Goal: Task Accomplishment & Management: Complete application form

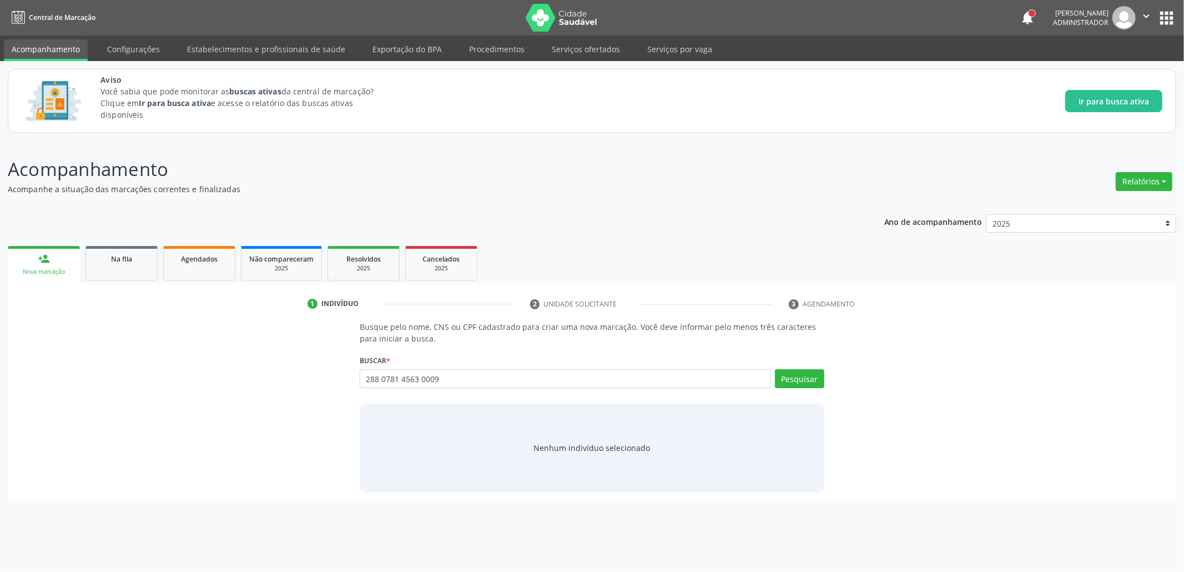
type input "288 0781 4563 0009"
click at [588, 465] on button "Cadastrar novo indivíduo" at bounding box center [588, 458] width 107 height 19
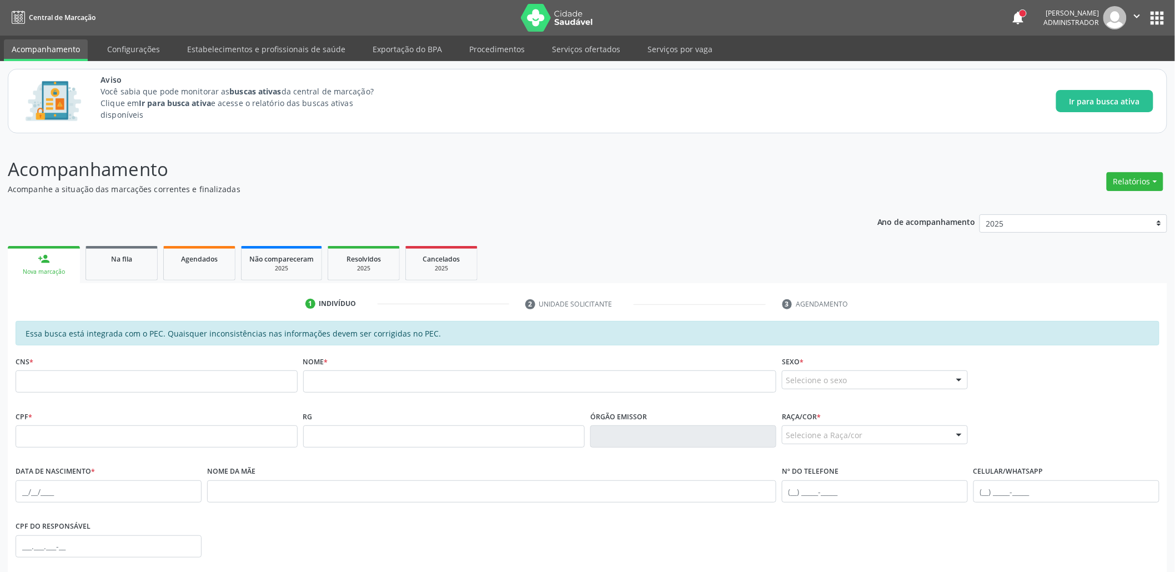
click at [229, 399] on fieldset "CNS *" at bounding box center [157, 376] width 282 height 47
click at [218, 386] on input "text" at bounding box center [157, 381] width 282 height 22
paste input "288 0781 4563 0009"
type input "288 0781 4563 0009"
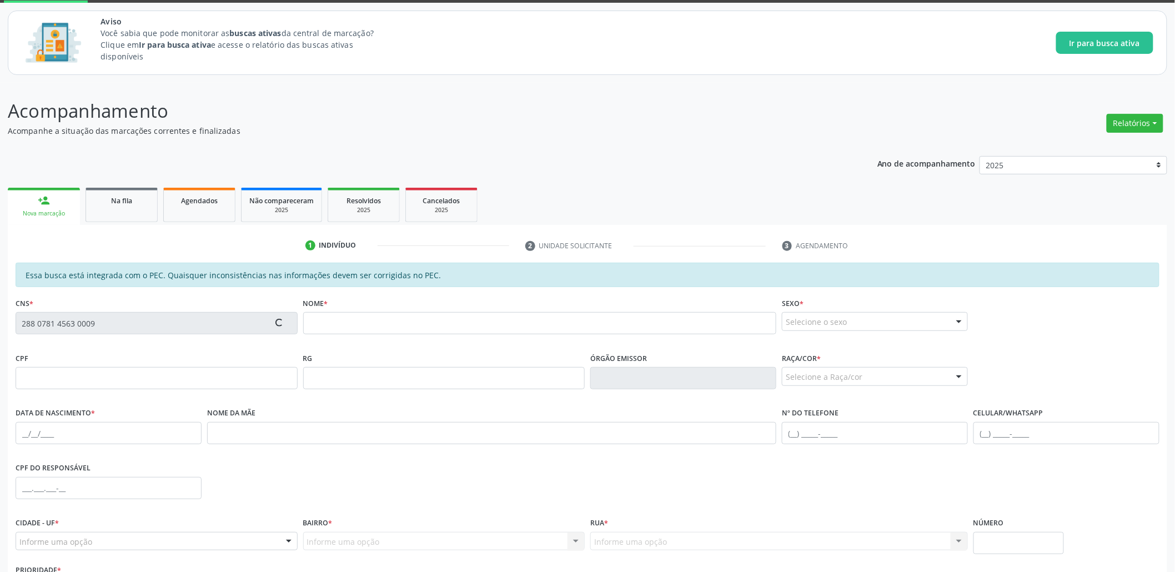
scroll to position [142, 0]
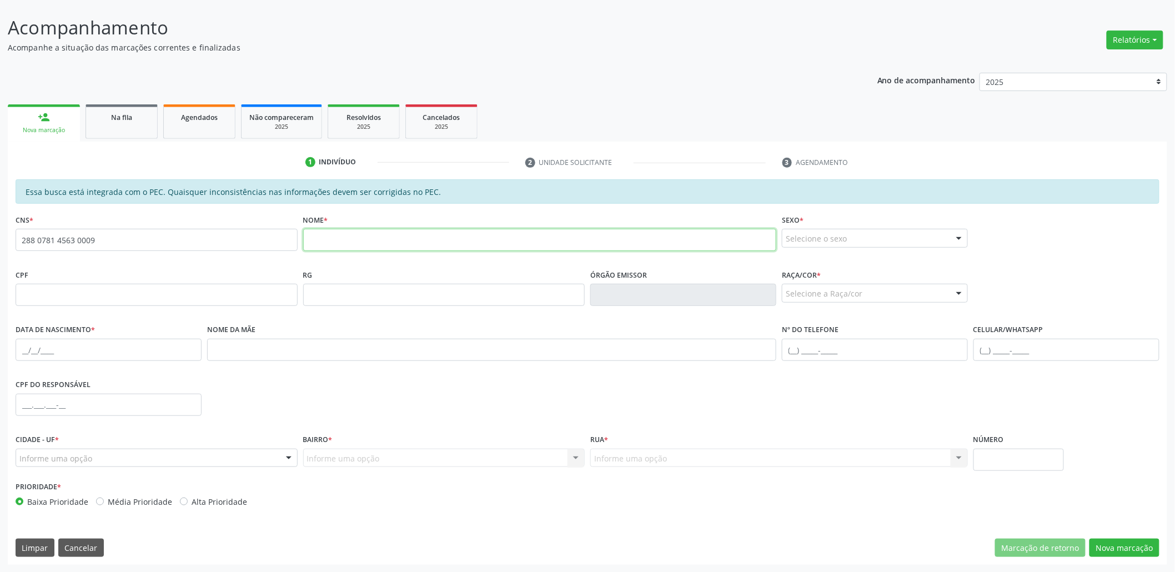
click at [347, 239] on input "text" at bounding box center [540, 240] width 474 height 22
type input "[PERSON_NAME]"
click at [841, 233] on div "Selecione o sexo" at bounding box center [875, 238] width 186 height 19
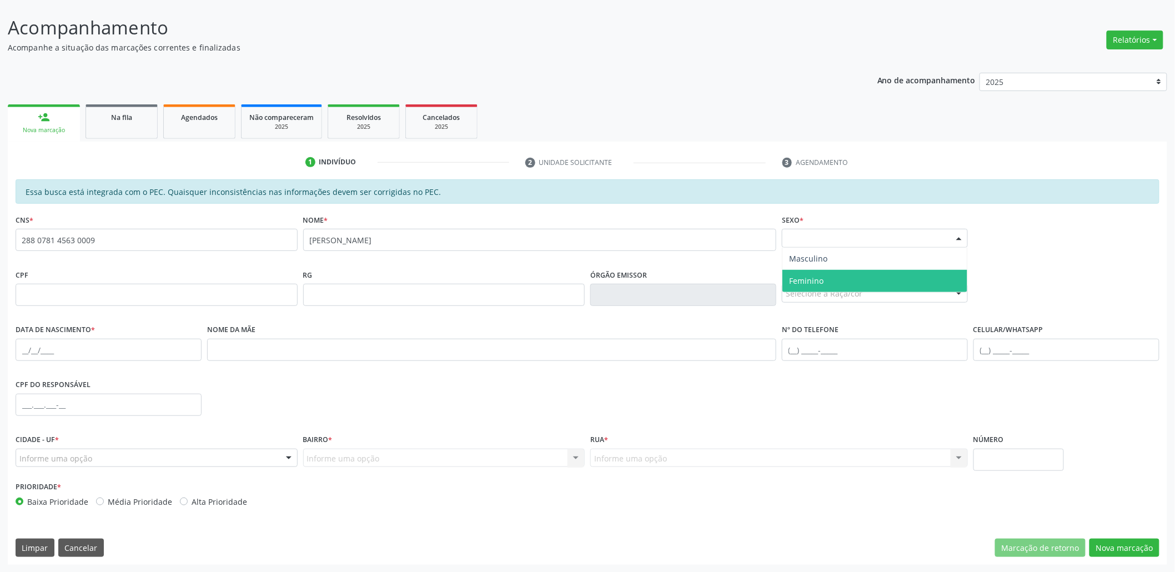
click at [792, 280] on span "Feminino" at bounding box center [806, 280] width 34 height 11
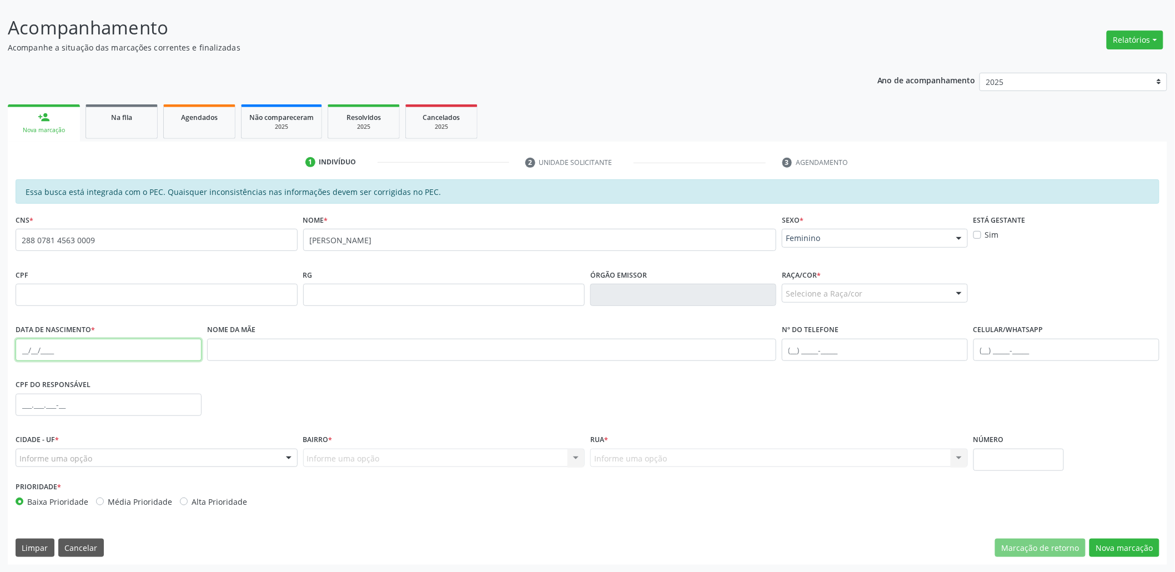
click at [75, 351] on input "text" at bounding box center [109, 350] width 186 height 22
type input "[DATE]"
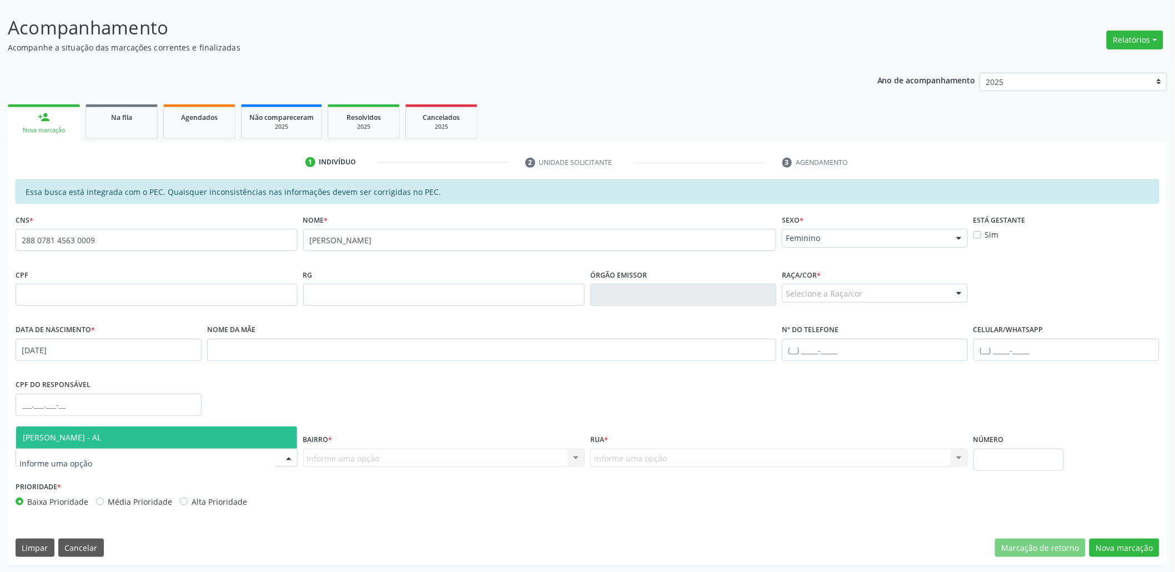
click at [62, 439] on span "[PERSON_NAME] - AL" at bounding box center [62, 437] width 78 height 11
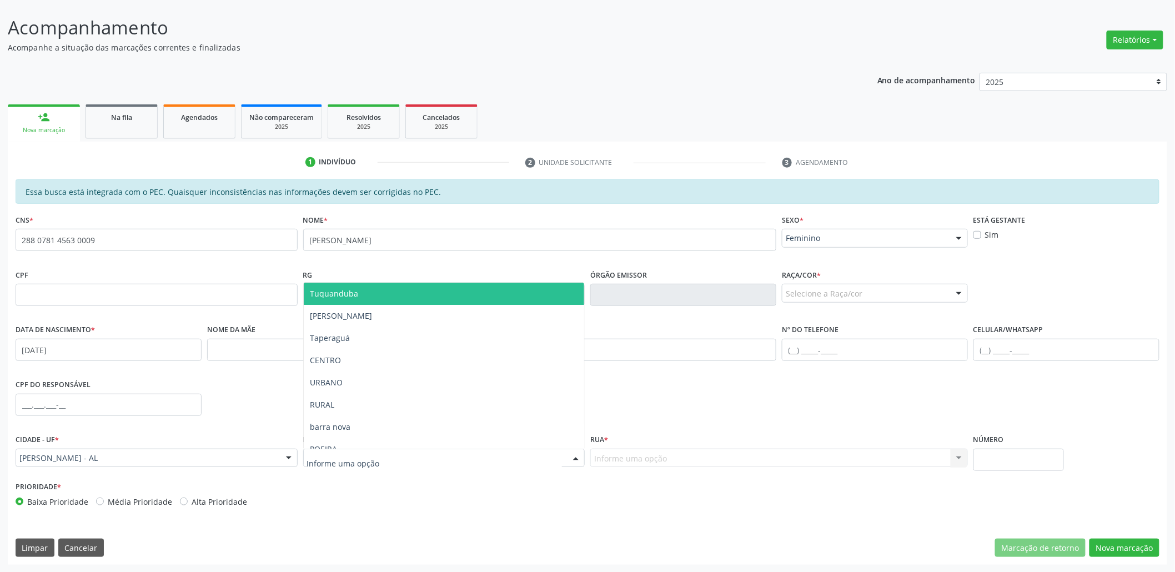
click at [338, 298] on span "Tuquanduba" at bounding box center [334, 293] width 48 height 11
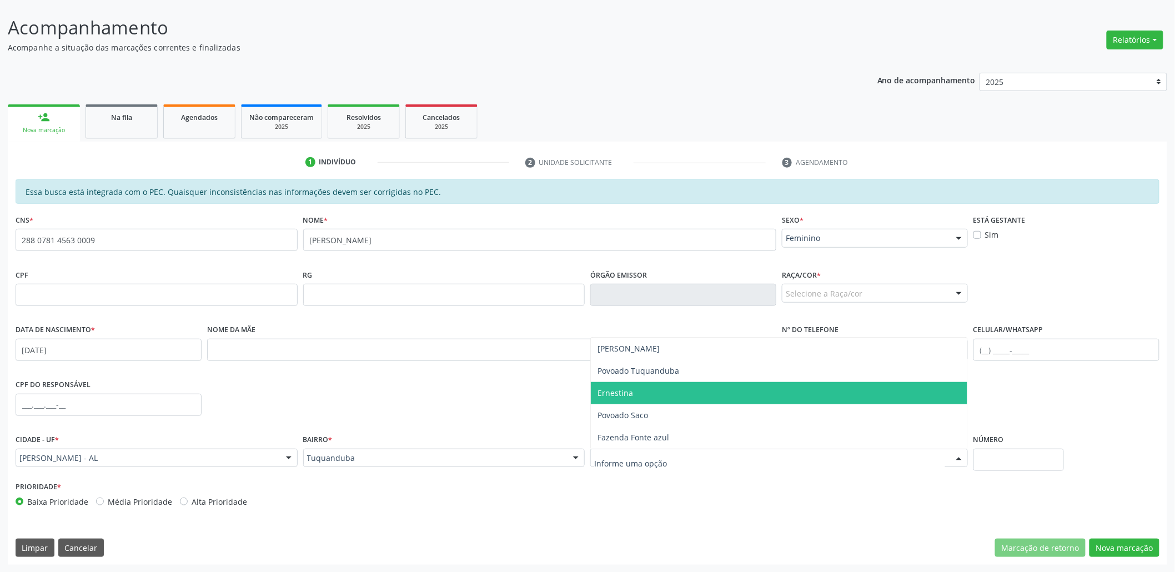
click at [617, 395] on span "Ernestina" at bounding box center [615, 392] width 36 height 11
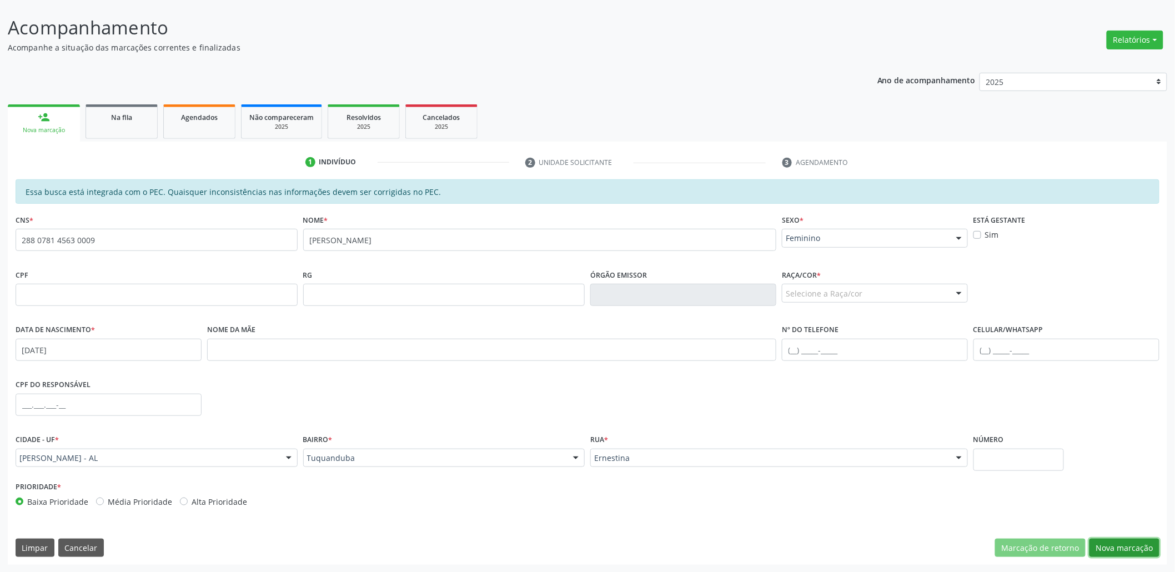
click at [1112, 548] on button "Nova marcação" at bounding box center [1124, 547] width 70 height 19
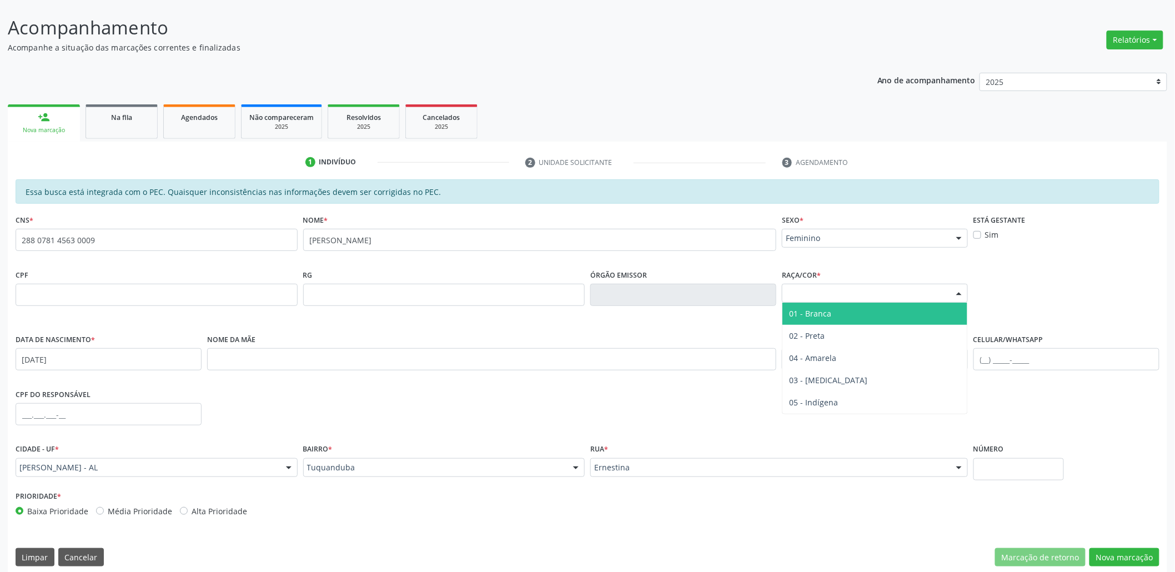
drag, startPoint x: 835, startPoint y: 293, endPoint x: 838, endPoint y: 304, distance: 11.9
click at [835, 293] on div "Selecione a Raça/cor" at bounding box center [875, 293] width 186 height 19
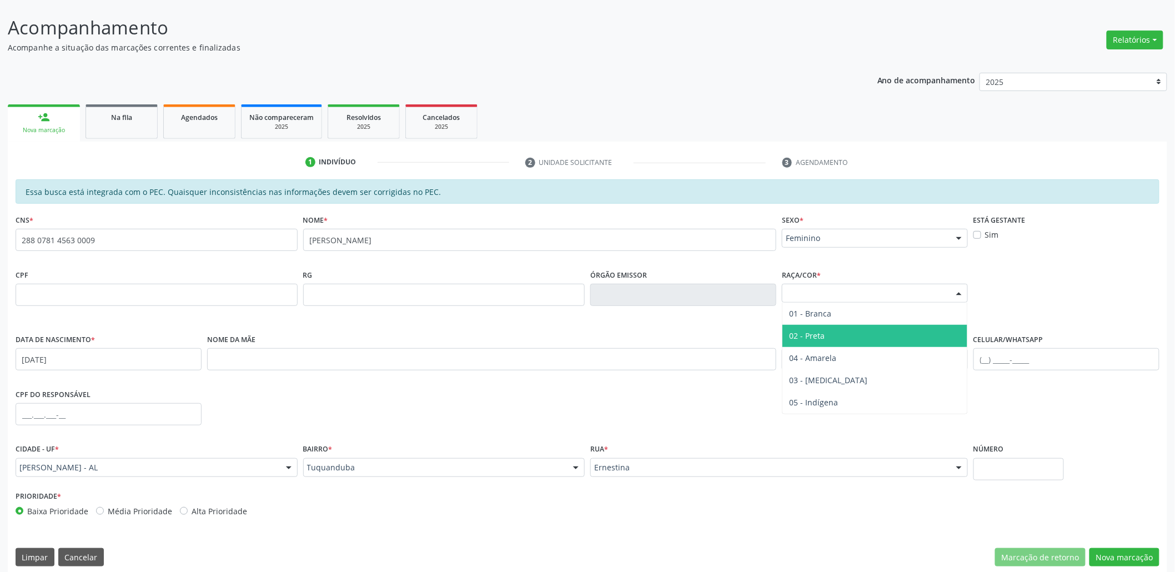
click at [828, 333] on span "02 - Preta" at bounding box center [874, 336] width 185 height 22
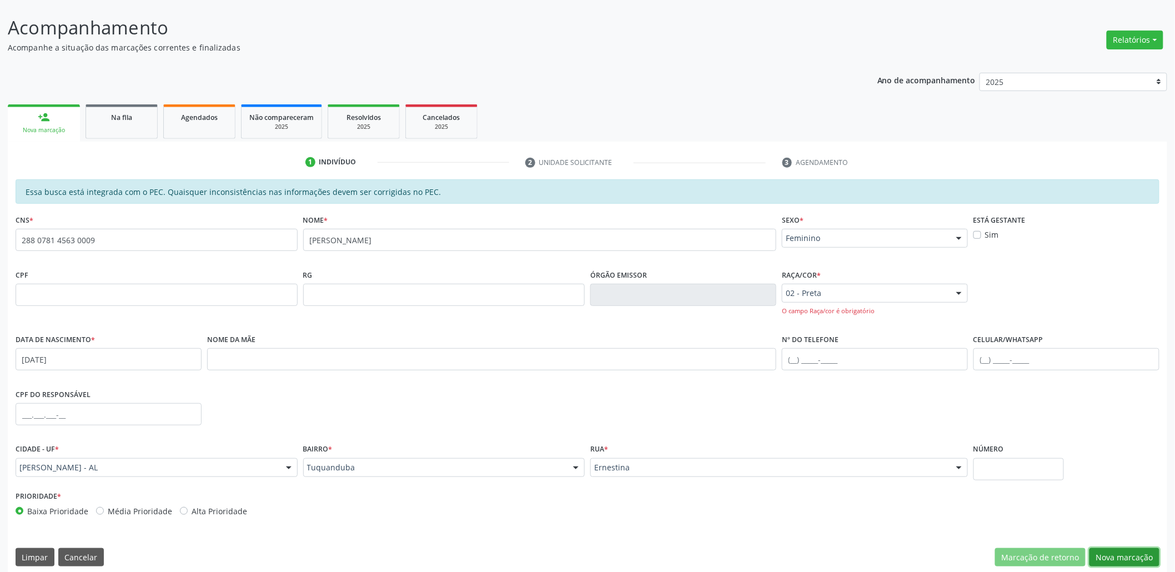
click at [1111, 556] on button "Nova marcação" at bounding box center [1124, 557] width 70 height 19
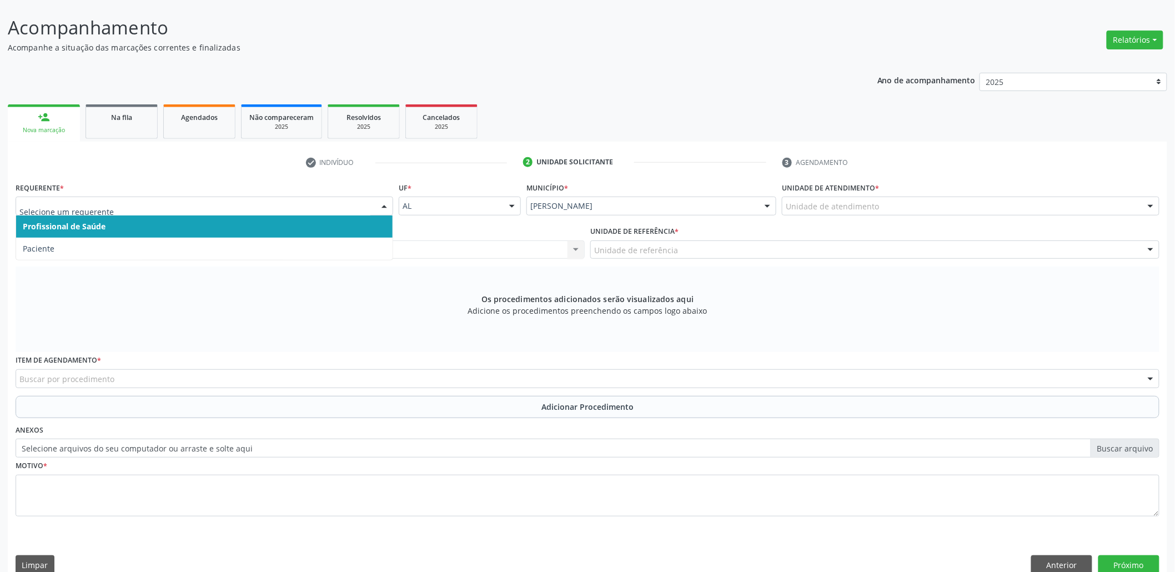
click at [169, 198] on div at bounding box center [204, 206] width 377 height 19
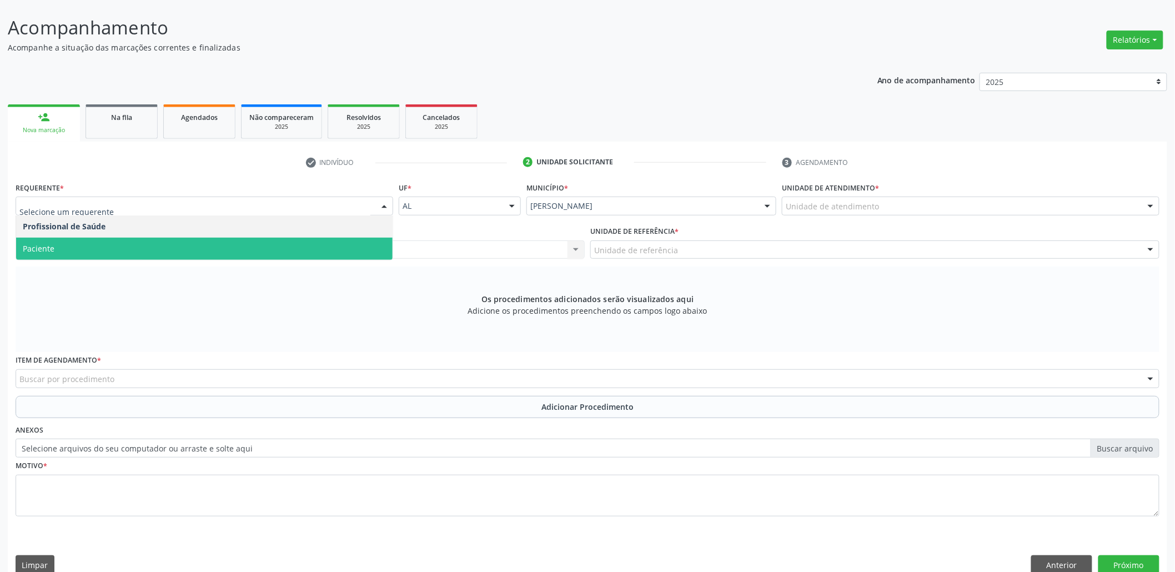
click at [86, 238] on span "Paciente" at bounding box center [204, 249] width 376 height 22
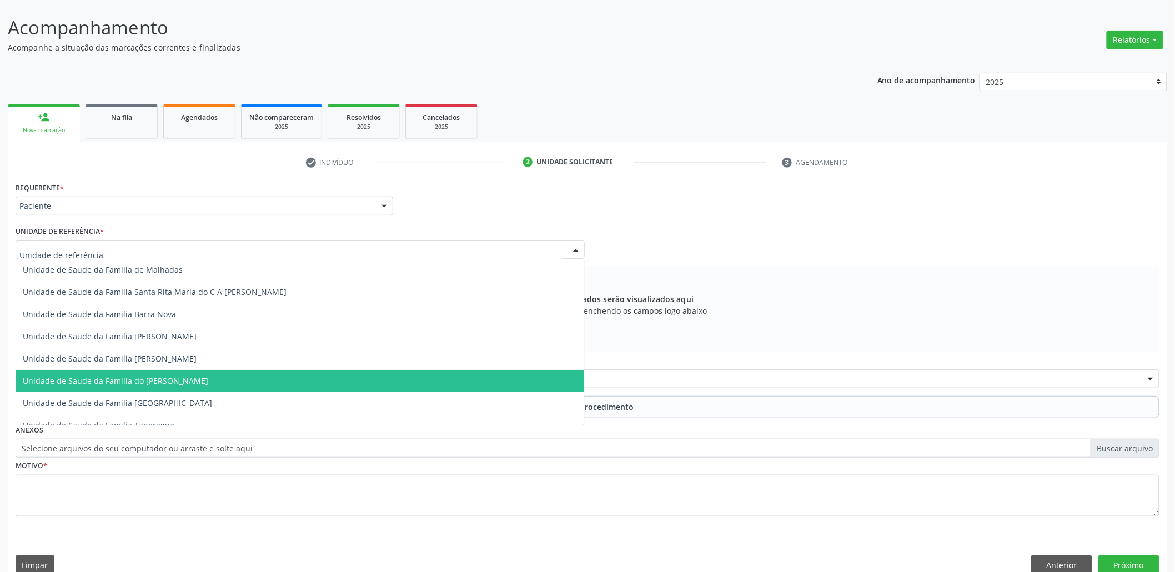
click at [128, 377] on span "Unidade de Saude da Familia do [PERSON_NAME]" at bounding box center [115, 380] width 185 height 11
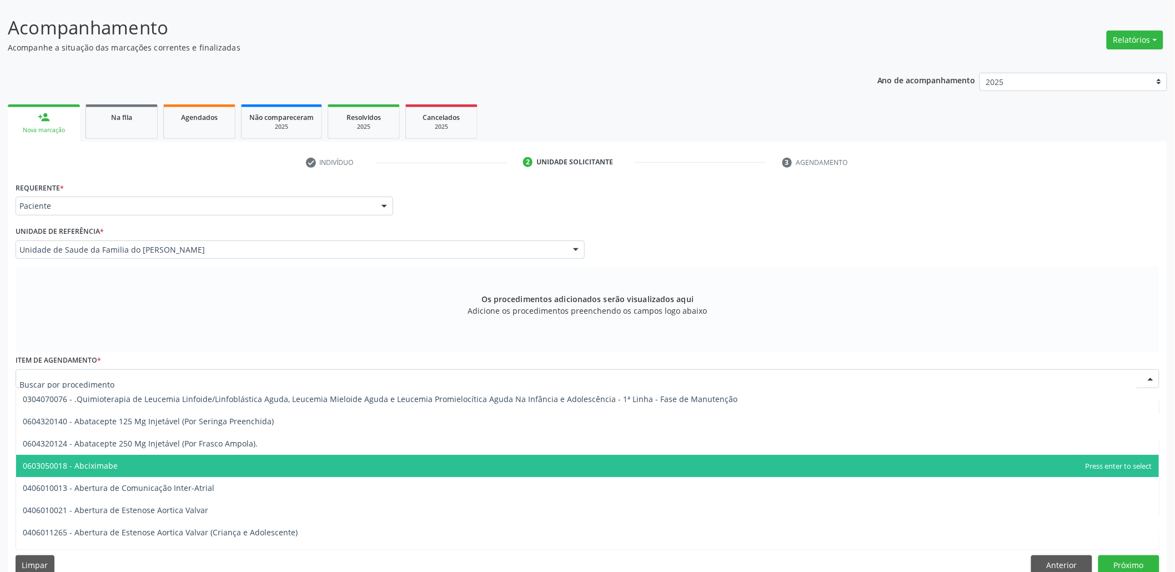
click at [100, 469] on span "0603050018 - Abciximabe" at bounding box center [70, 465] width 95 height 11
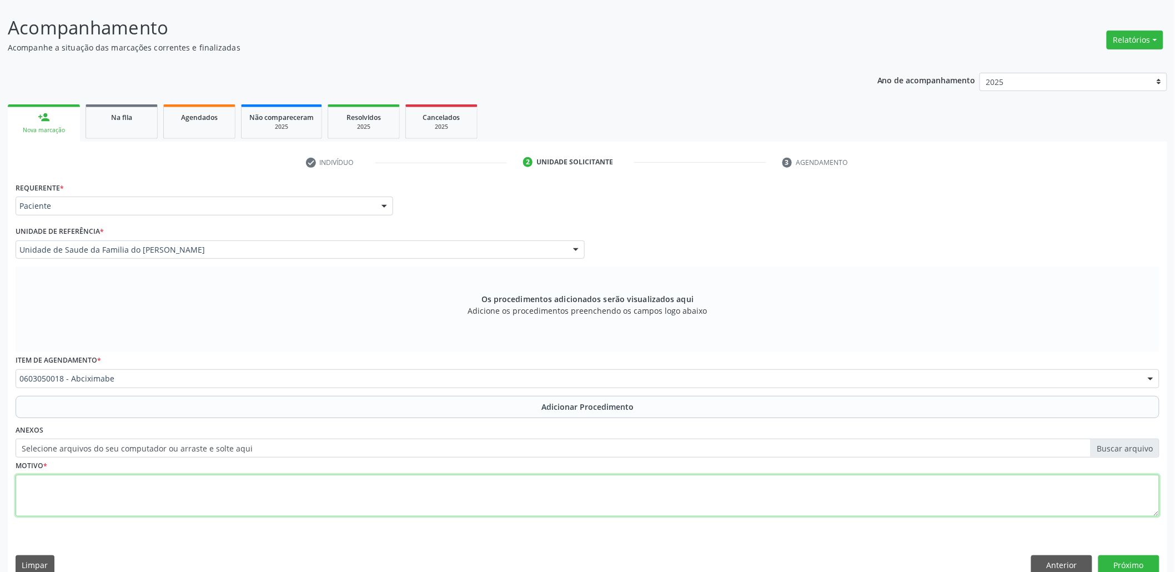
click at [84, 481] on textarea at bounding box center [588, 496] width 1144 height 42
type textarea "teste"
click at [1135, 568] on button "Próximo" at bounding box center [1128, 564] width 61 height 19
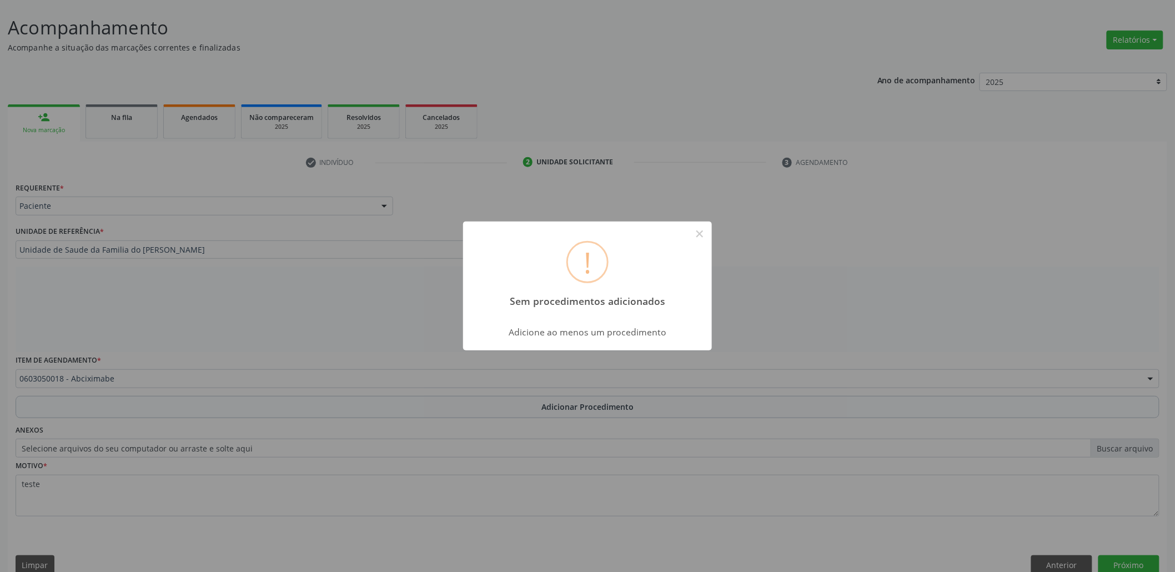
drag, startPoint x: 677, startPoint y: 240, endPoint x: 602, endPoint y: 367, distance: 148.3
click at [677, 240] on div "! Sem procedimentos adicionados ×" at bounding box center [587, 268] width 249 height 95
click at [698, 235] on button "×" at bounding box center [699, 233] width 19 height 19
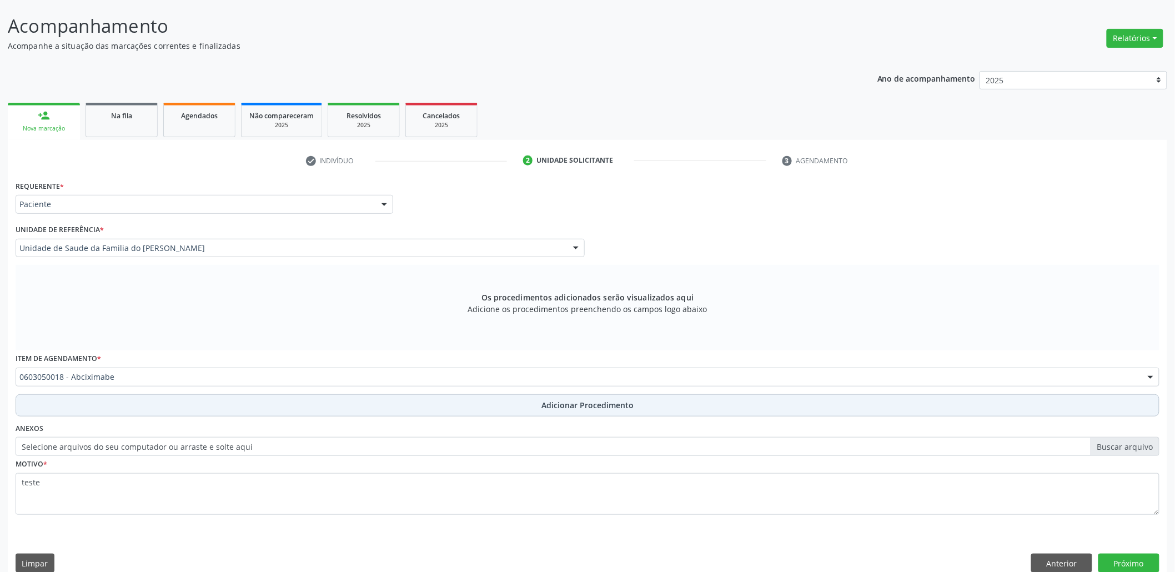
click at [578, 407] on span "Adicionar Procedimento" at bounding box center [587, 405] width 92 height 12
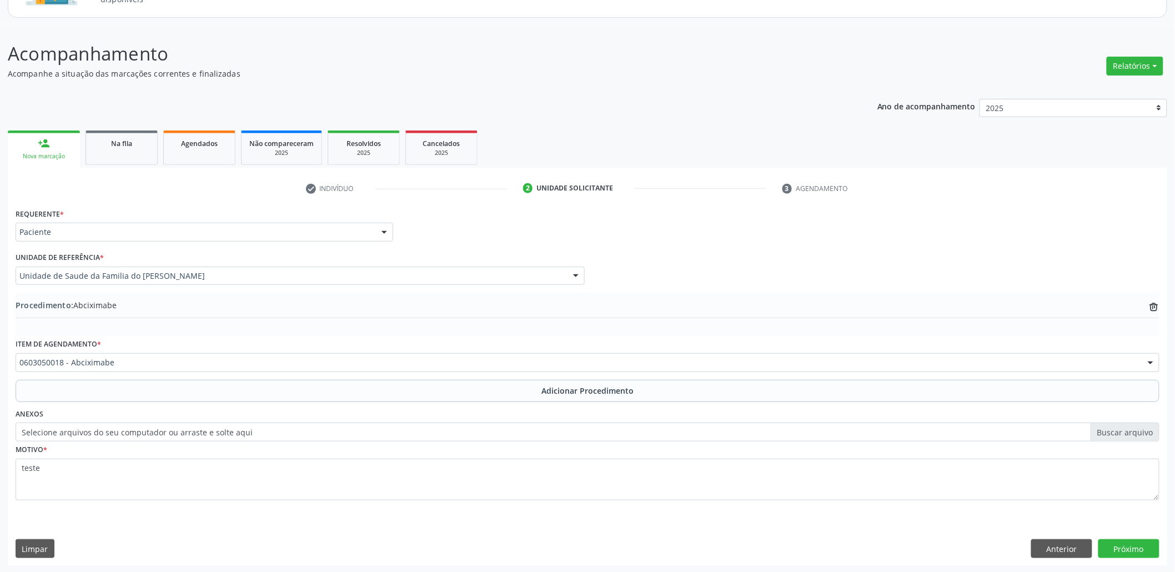
scroll to position [117, 0]
click at [1122, 546] on button "Próximo" at bounding box center [1128, 546] width 61 height 19
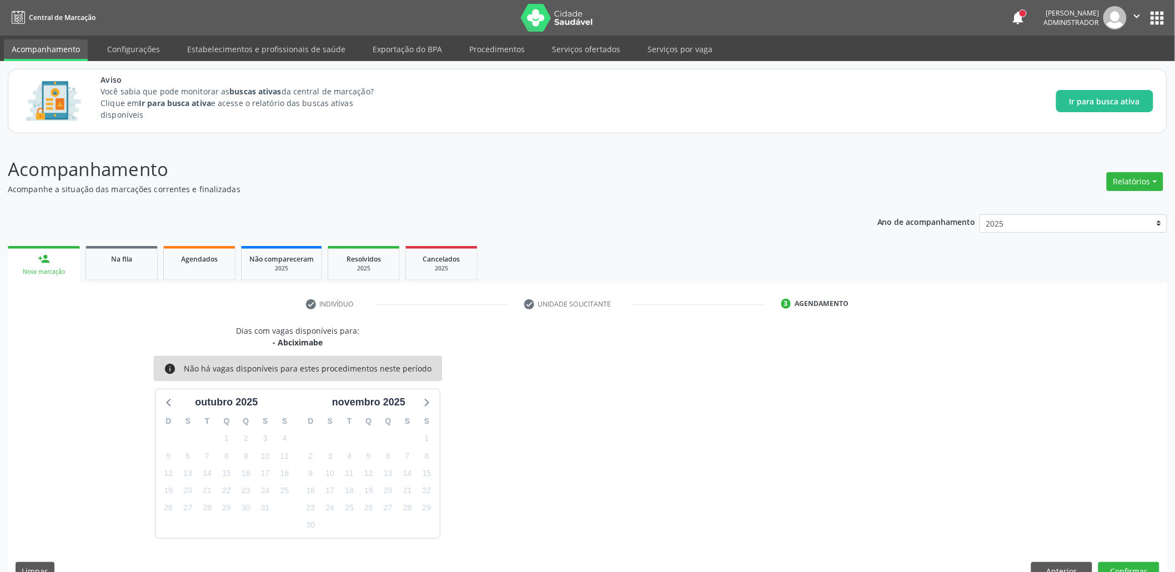
scroll to position [24, 0]
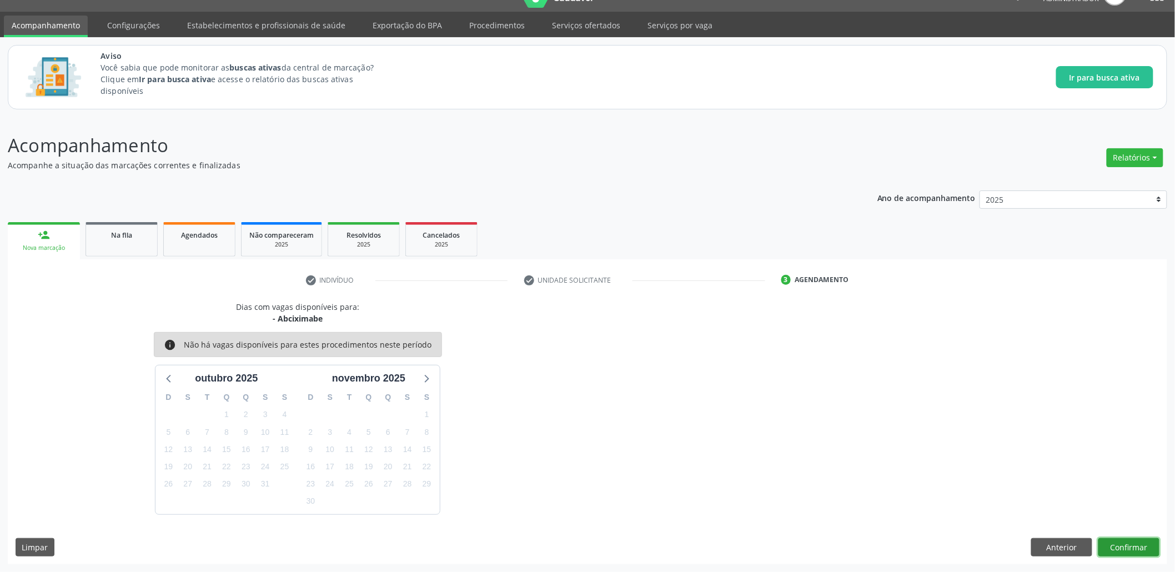
click at [1138, 545] on button "Confirmar" at bounding box center [1128, 547] width 61 height 19
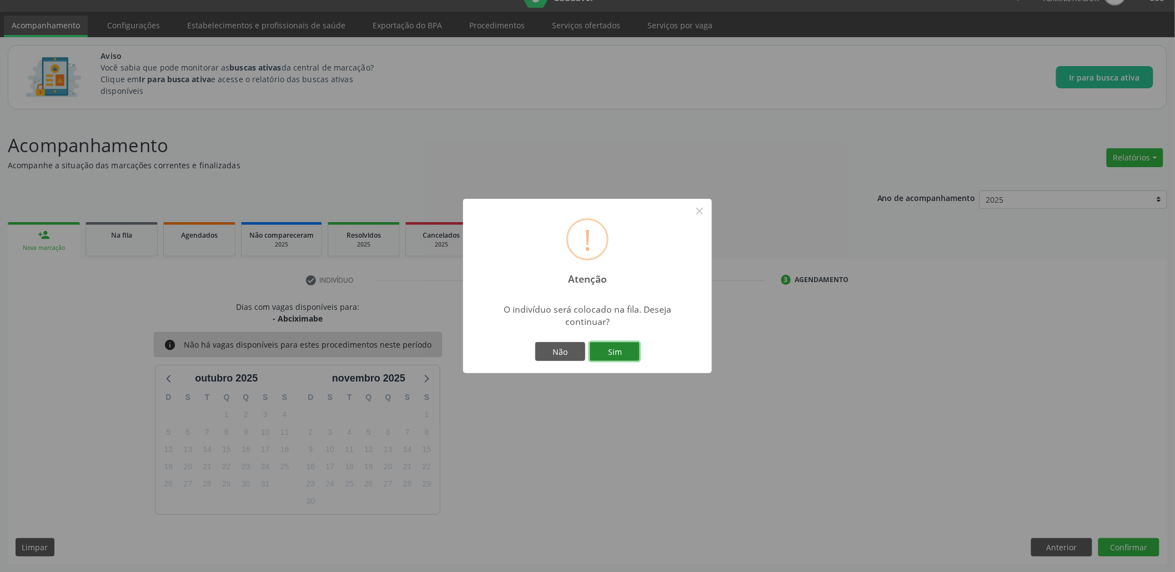
click at [615, 347] on button "Sim" at bounding box center [615, 351] width 50 height 19
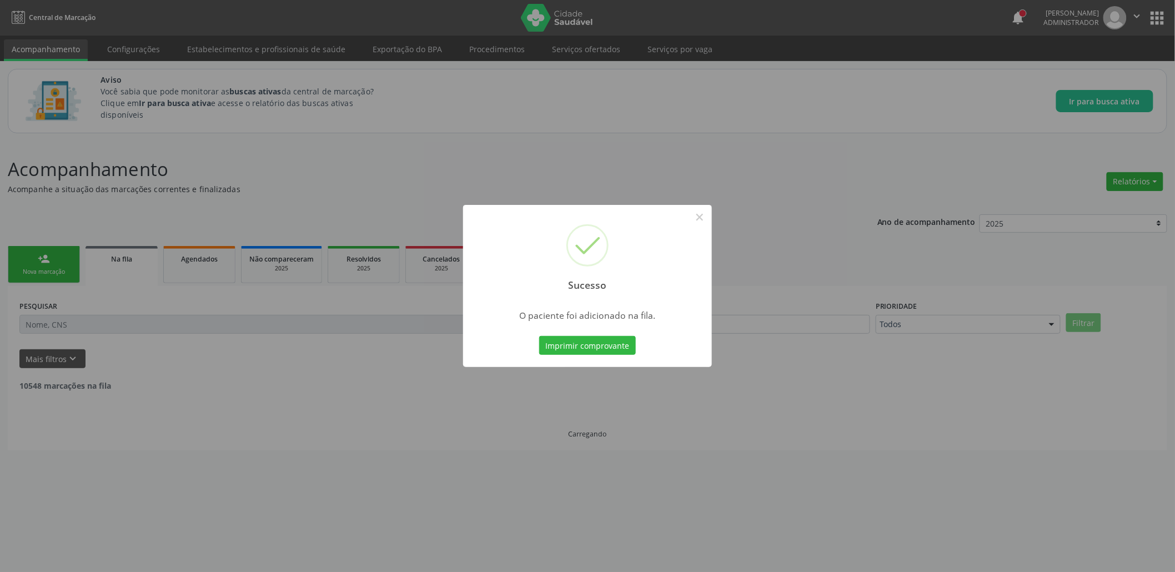
scroll to position [0, 0]
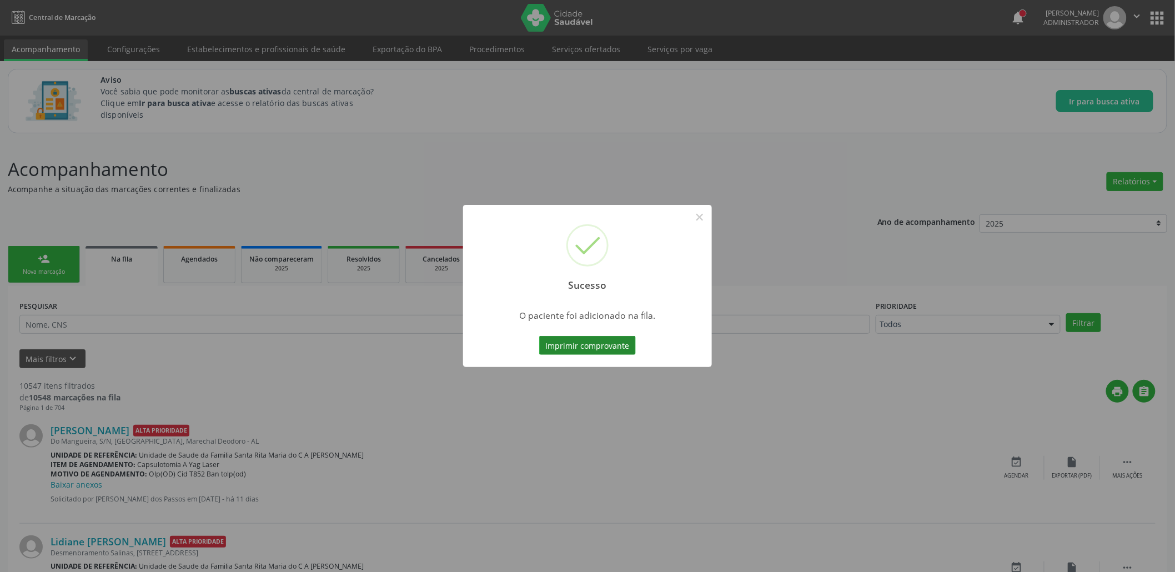
click at [597, 339] on button "Imprimir comprovante" at bounding box center [587, 345] width 97 height 19
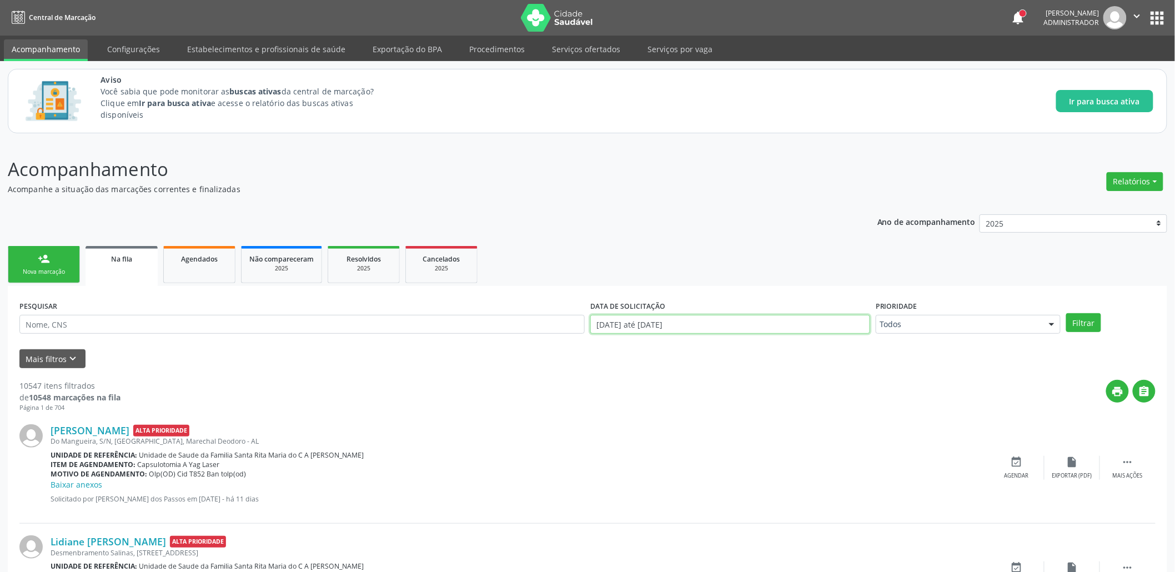
click at [673, 321] on input "[DATE] até [DATE]" at bounding box center [730, 324] width 280 height 19
click at [719, 384] on span "3" at bounding box center [725, 380] width 22 height 22
type input "[DATE]"
click at [1077, 323] on button "Filtrar" at bounding box center [1083, 322] width 35 height 19
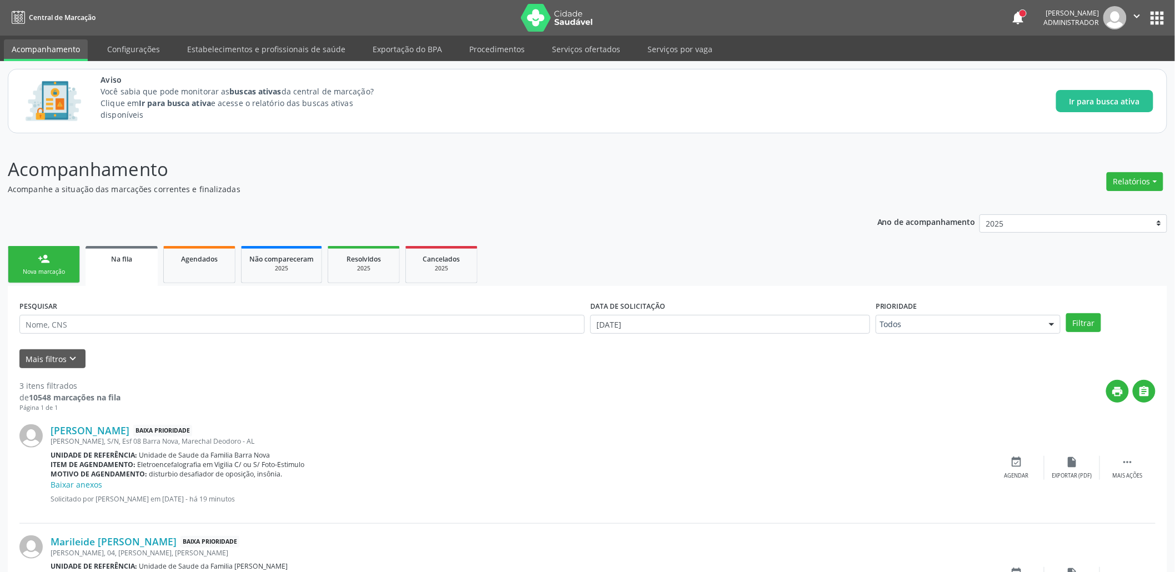
click at [1151, 20] on button "apps" at bounding box center [1156, 17] width 19 height 19
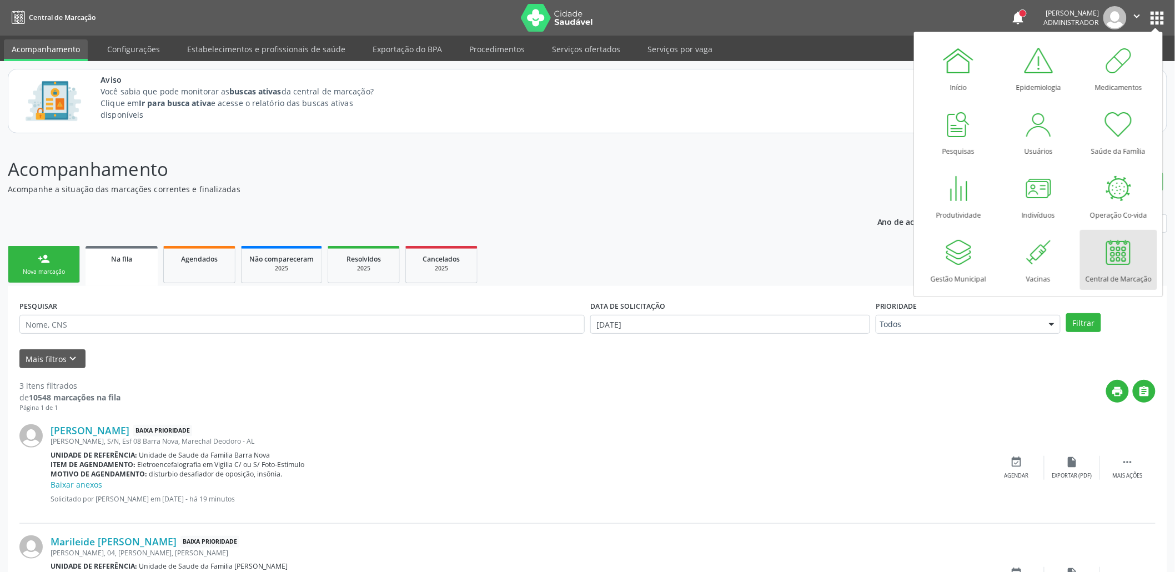
click at [62, 264] on link "person_add Nova marcação" at bounding box center [44, 264] width 72 height 37
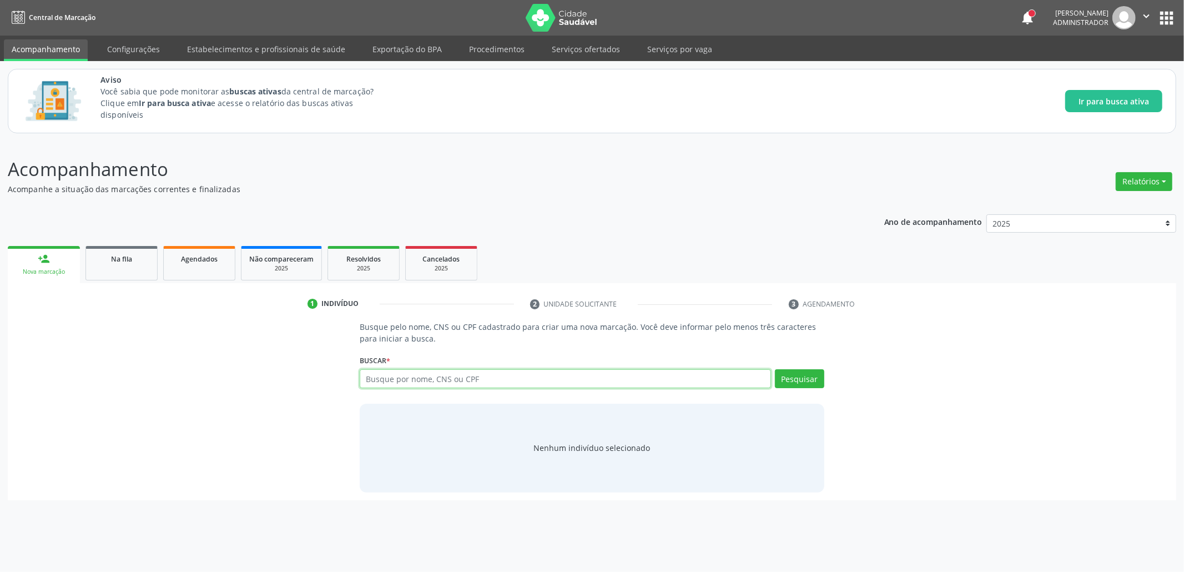
drag, startPoint x: 399, startPoint y: 379, endPoint x: 395, endPoint y: 374, distance: 6.7
click at [394, 374] on input "text" at bounding box center [565, 378] width 411 height 19
type input "708307240028760"
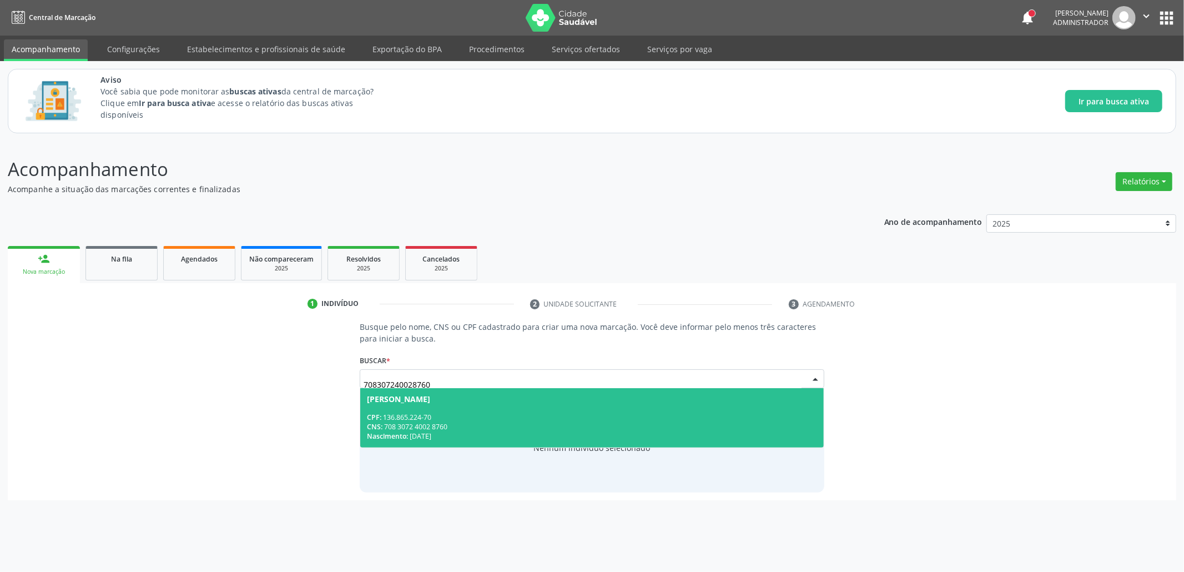
click at [444, 419] on div "CPF: 136.865.224-70" at bounding box center [592, 416] width 450 height 9
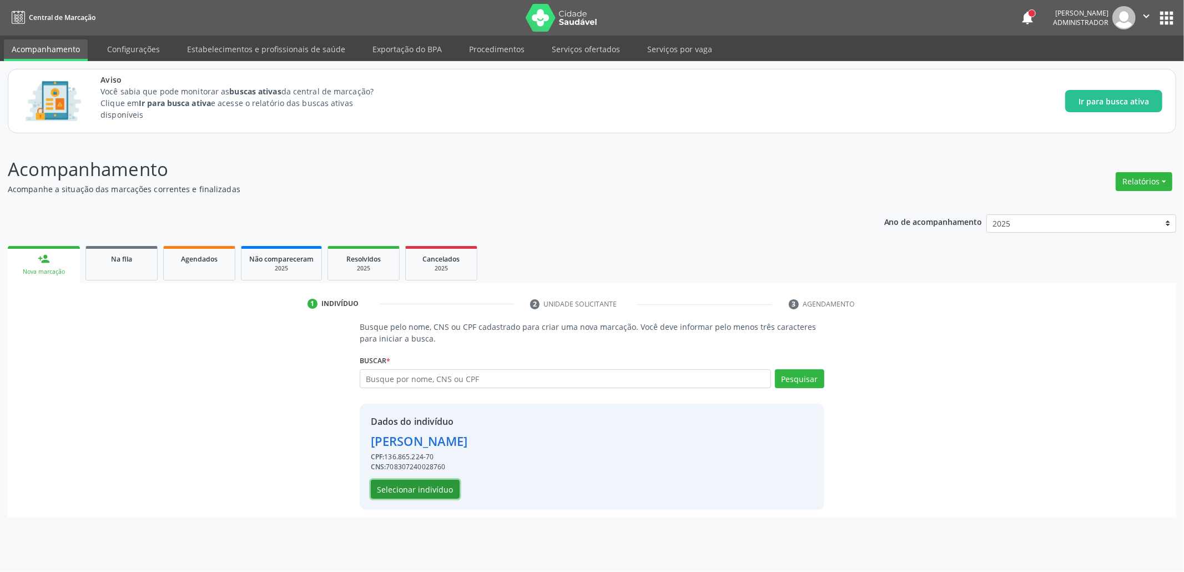
click at [413, 498] on button "Selecionar indivíduo" at bounding box center [415, 489] width 89 height 19
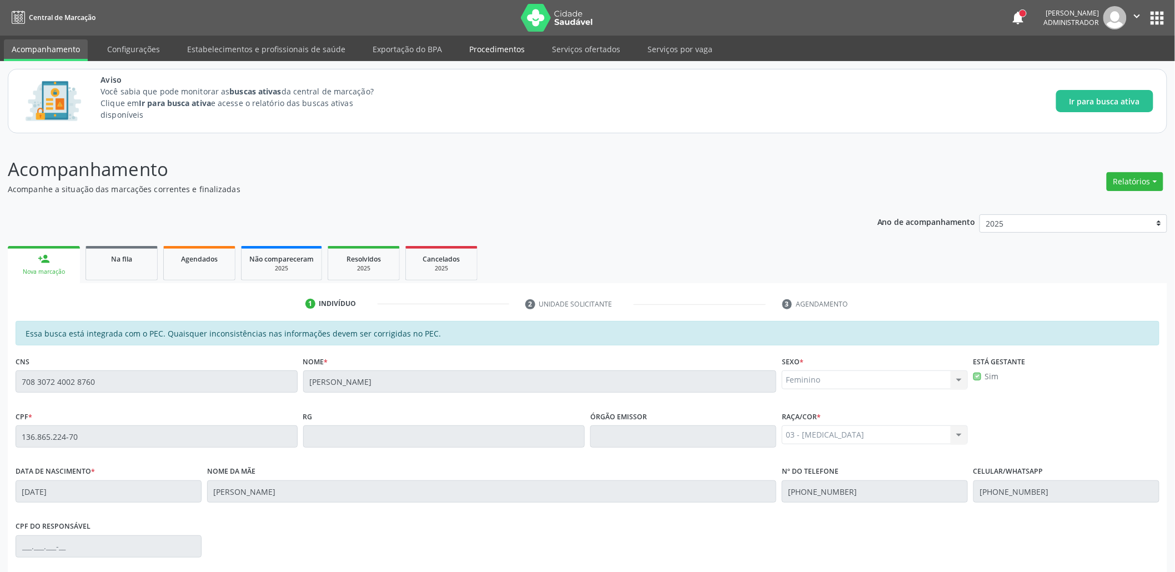
click at [493, 57] on link "Procedimentos" at bounding box center [496, 48] width 71 height 19
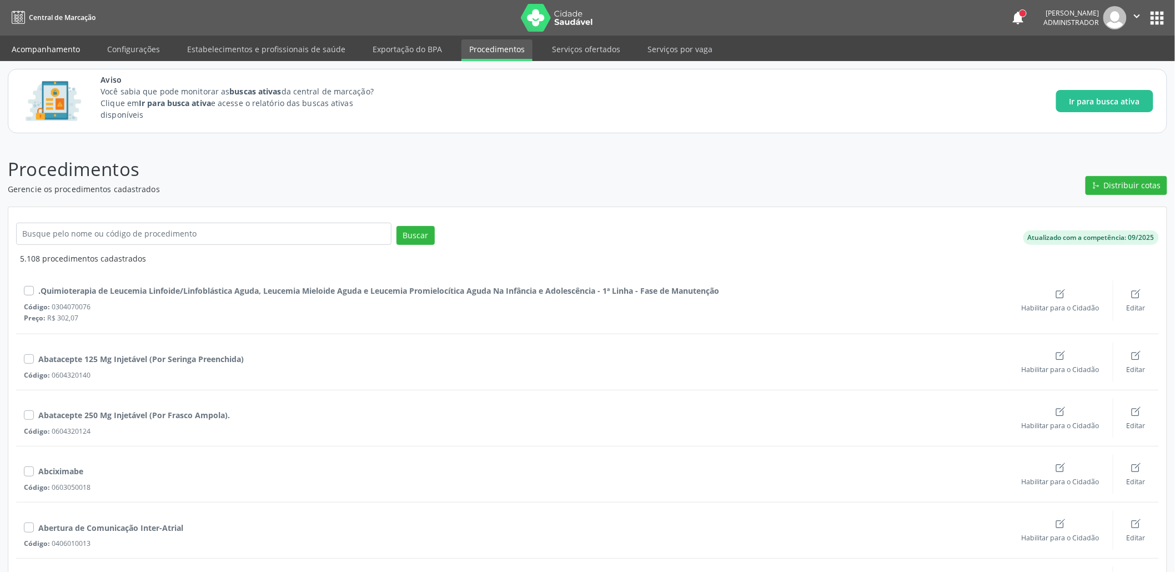
click at [68, 43] on link "Acompanhamento" at bounding box center [46, 48] width 84 height 19
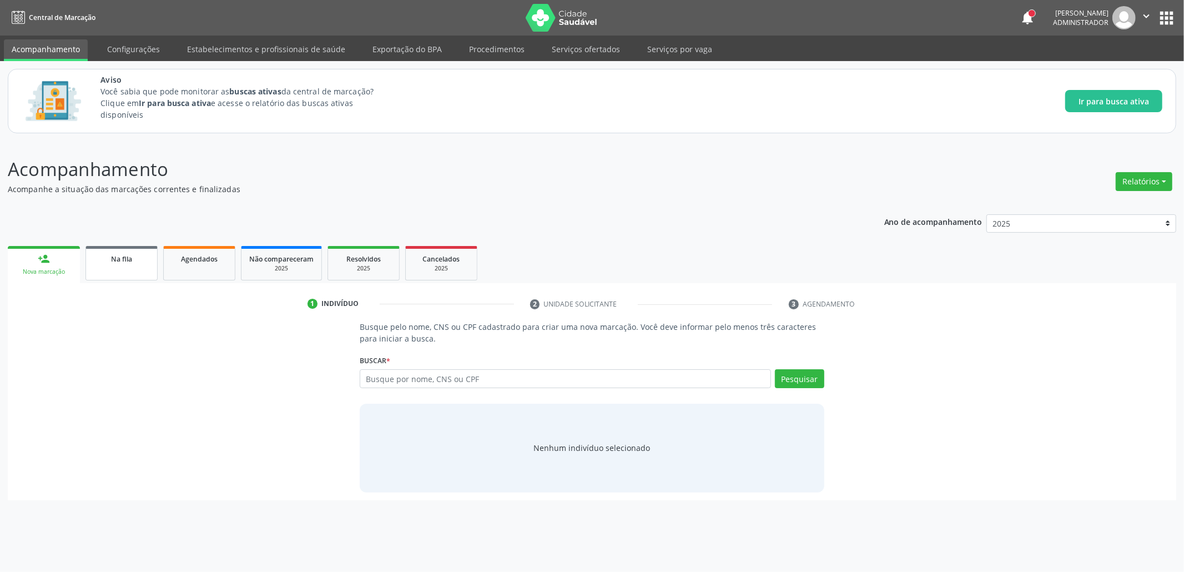
drag, startPoint x: 108, startPoint y: 270, endPoint x: 284, endPoint y: 204, distance: 187.2
click at [108, 270] on link "Na fila" at bounding box center [121, 263] width 72 height 34
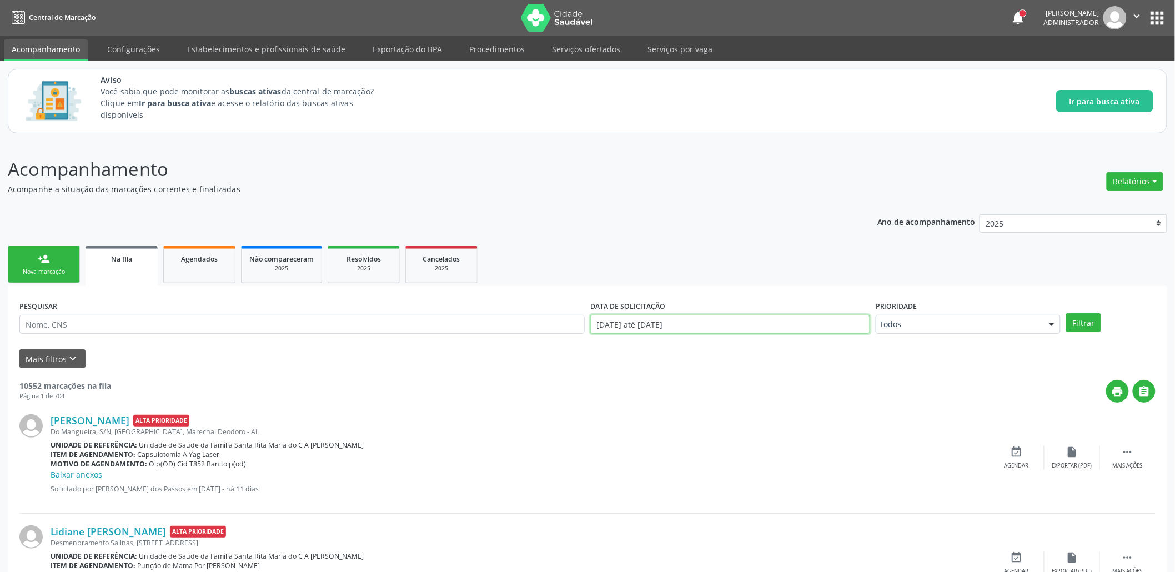
click at [614, 326] on input "[DATE] até [DATE]" at bounding box center [730, 324] width 280 height 19
click at [724, 384] on span "3" at bounding box center [725, 380] width 22 height 22
type input "[DATE]"
click at [724, 384] on span "3" at bounding box center [725, 380] width 22 height 22
click at [1077, 319] on button "Filtrar" at bounding box center [1083, 322] width 35 height 19
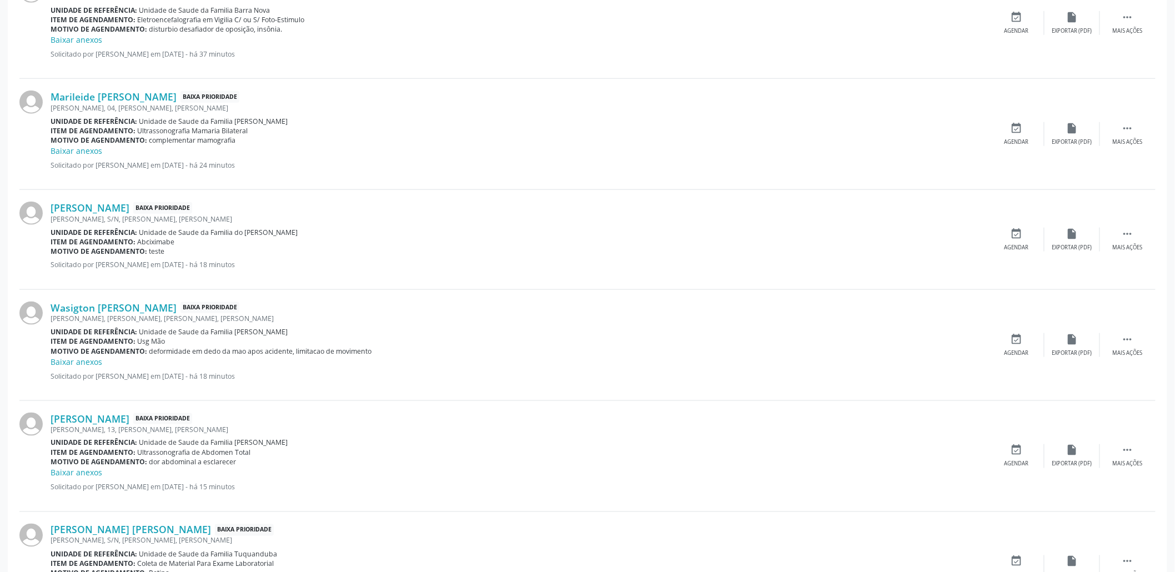
scroll to position [441, 0]
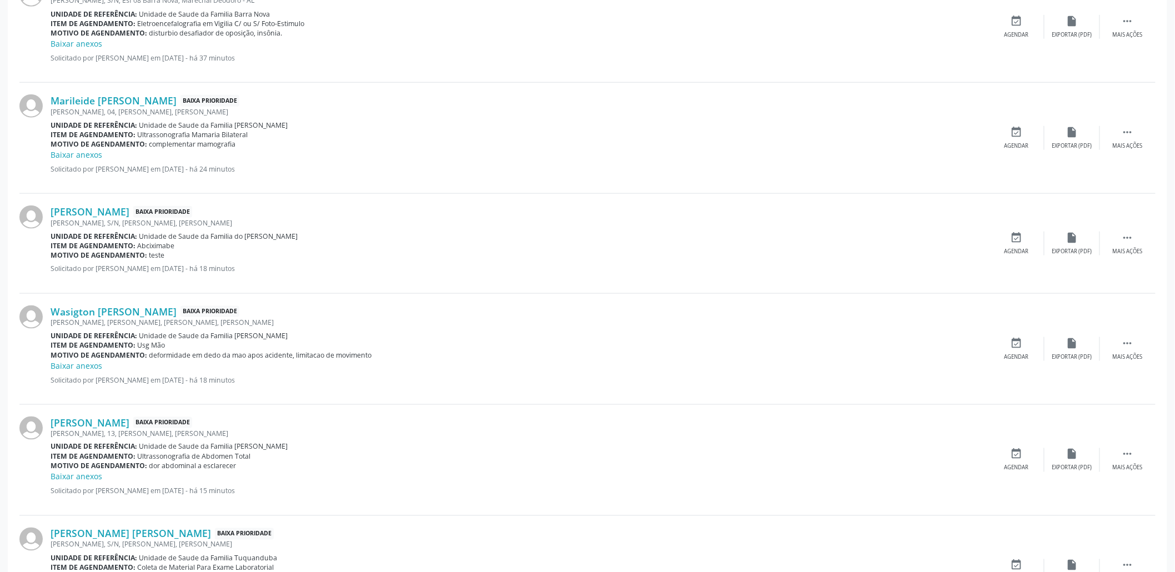
click at [108, 270] on p "Solicitado por [PERSON_NAME] em [DATE] - há 18 minutos" at bounding box center [520, 268] width 938 height 9
click at [108, 211] on link "[PERSON_NAME]" at bounding box center [90, 211] width 79 height 12
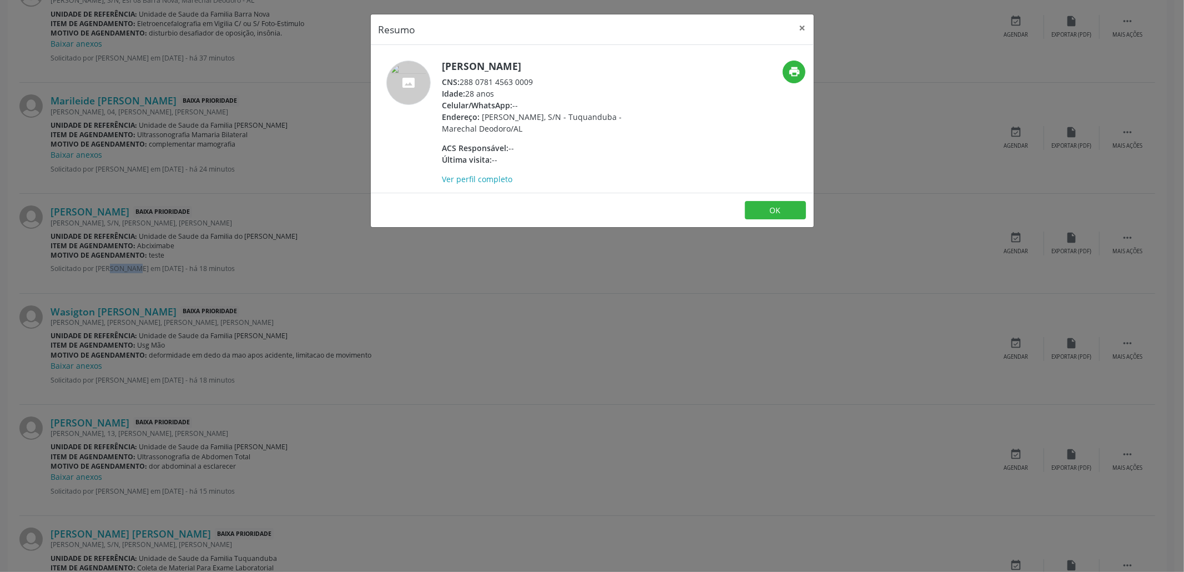
drag, startPoint x: 461, startPoint y: 84, endPoint x: 539, endPoint y: 79, distance: 78.4
click at [539, 79] on div "CNS: 288 0781 4563 0009" at bounding box center [550, 82] width 216 height 12
copy div "288 0781 4563 0009"
drag, startPoint x: 807, startPoint y: 22, endPoint x: 644, endPoint y: 92, distance: 177.0
click at [807, 22] on button "×" at bounding box center [803, 27] width 22 height 27
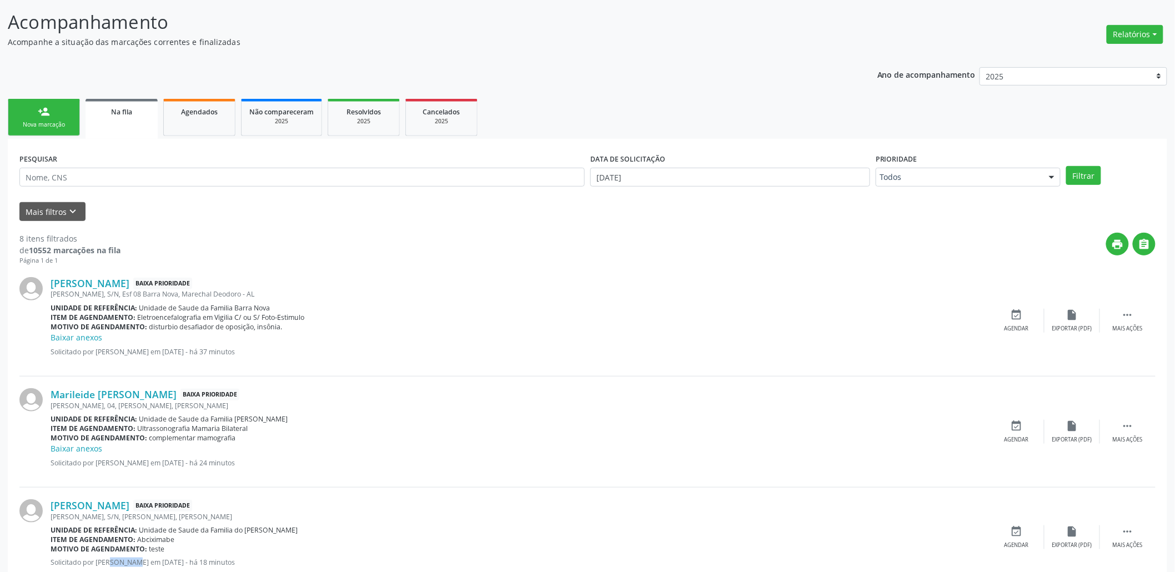
scroll to position [0, 0]
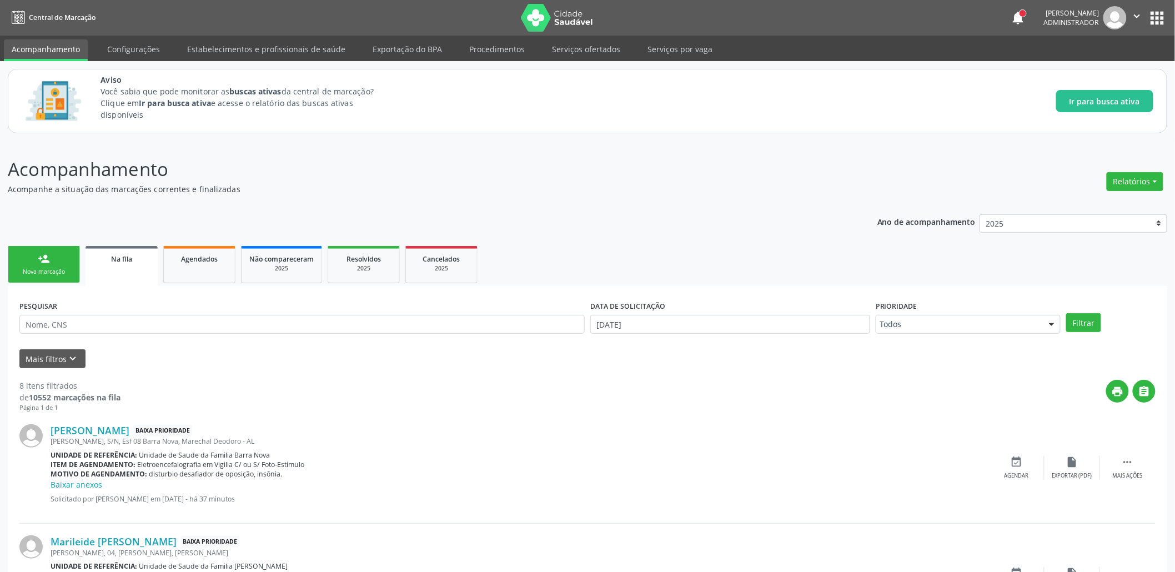
click at [32, 259] on link "person_add Nova marcação" at bounding box center [44, 264] width 72 height 37
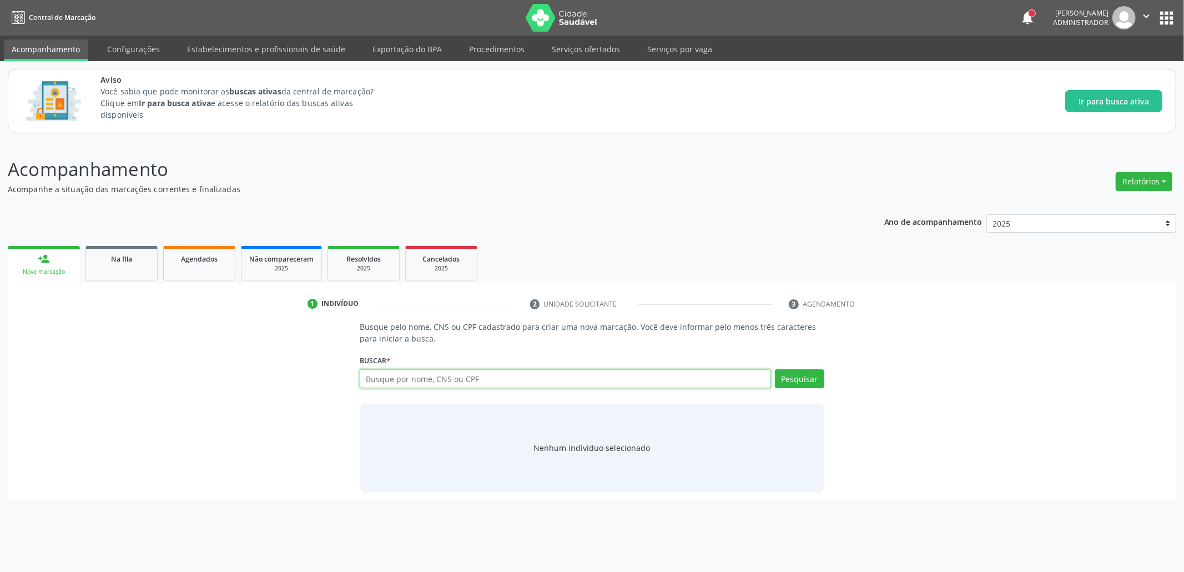
click at [440, 381] on input "text" at bounding box center [565, 378] width 411 height 19
paste input "288 0781 4563 0009"
type input "288 0781 4563 0009"
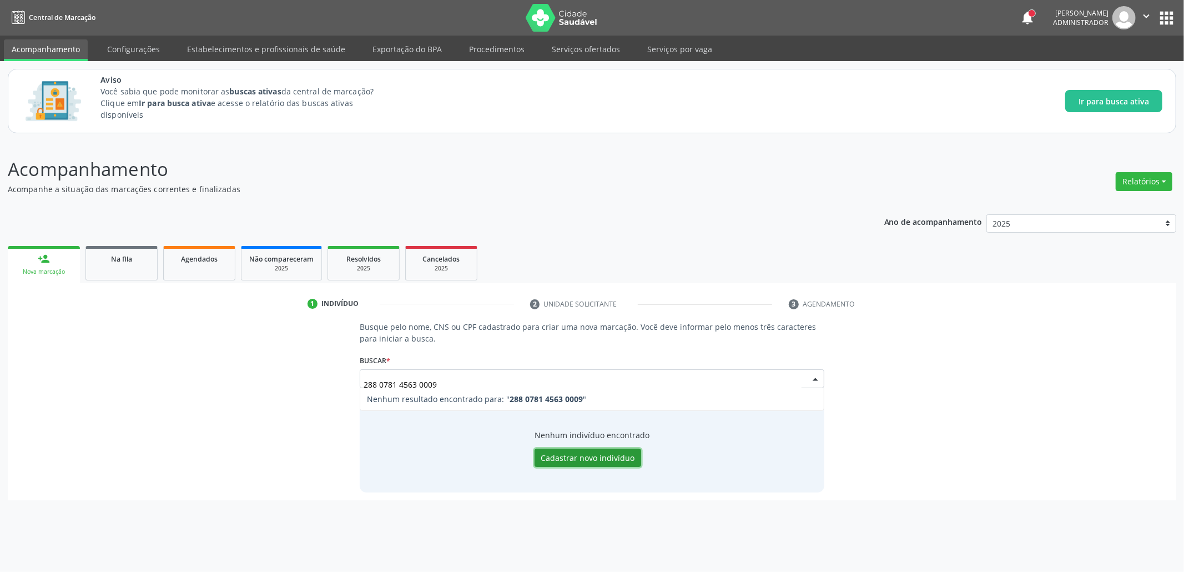
click at [588, 453] on button "Cadastrar novo indivíduo" at bounding box center [588, 458] width 107 height 19
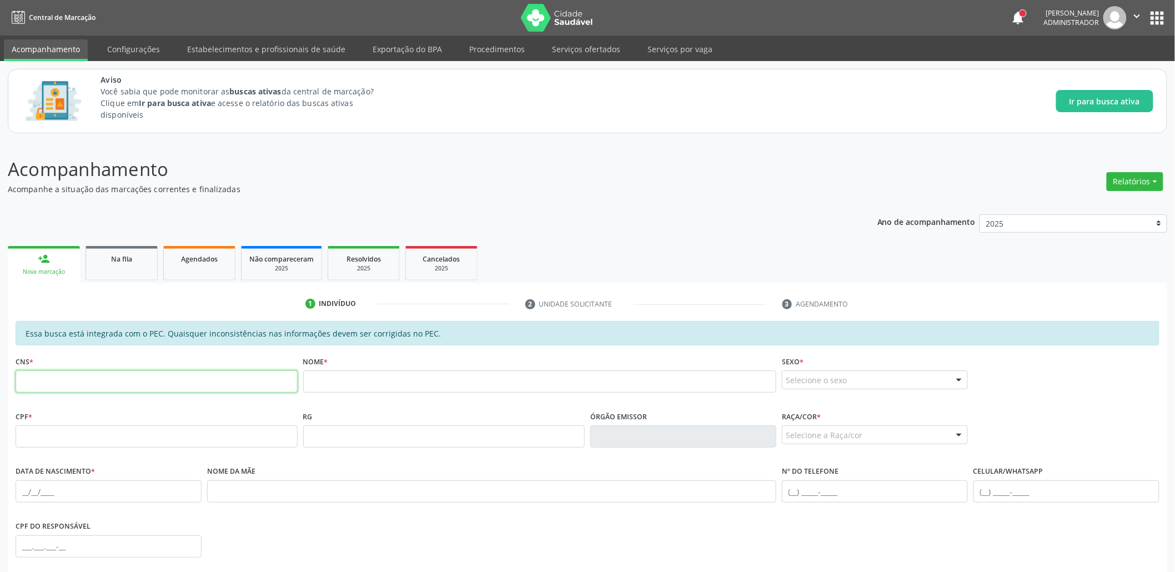
click at [126, 391] on input "text" at bounding box center [157, 381] width 282 height 22
paste input "288 0781 4563 0009"
type input "288 0781 4563 0009"
click at [137, 257] on div "Na fila" at bounding box center [122, 259] width 56 height 12
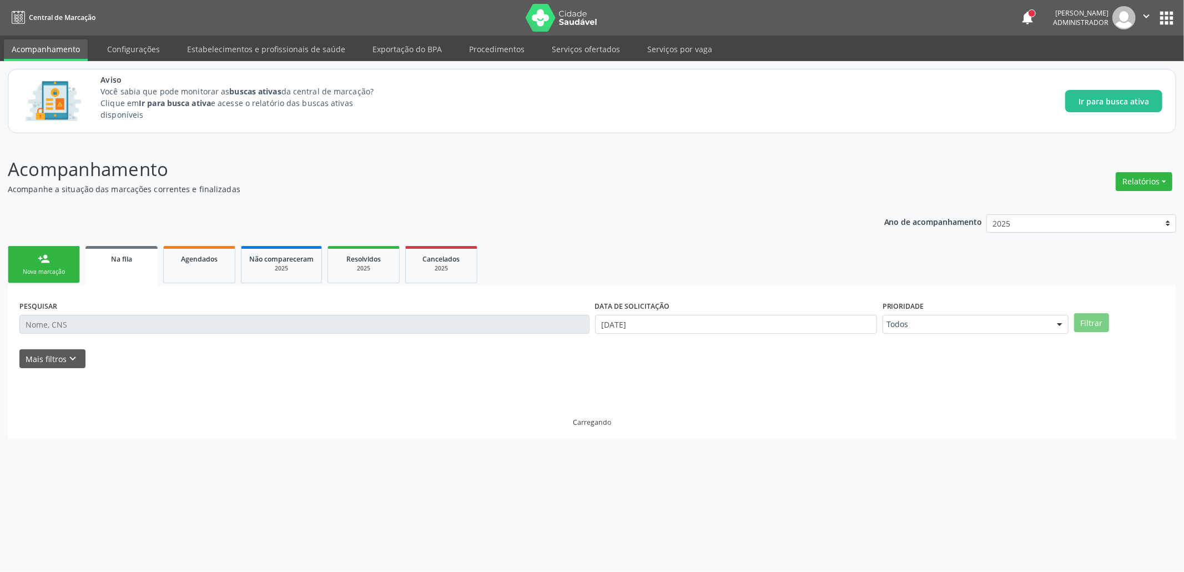
click at [125, 267] on link "Na fila" at bounding box center [121, 266] width 72 height 40
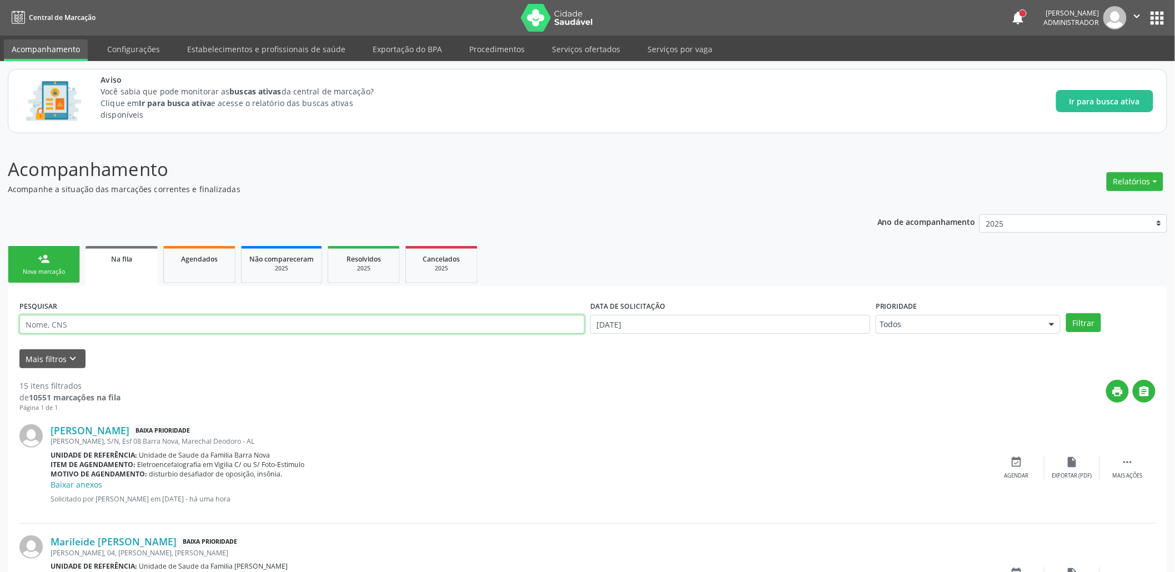
click at [138, 324] on input "text" at bounding box center [301, 324] width 565 height 19
paste input "288 0781 4563 0009"
type input "288 0781 4563 0009"
click at [1066, 313] on button "Filtrar" at bounding box center [1083, 322] width 35 height 19
